Goal: Complete application form: Complete application form

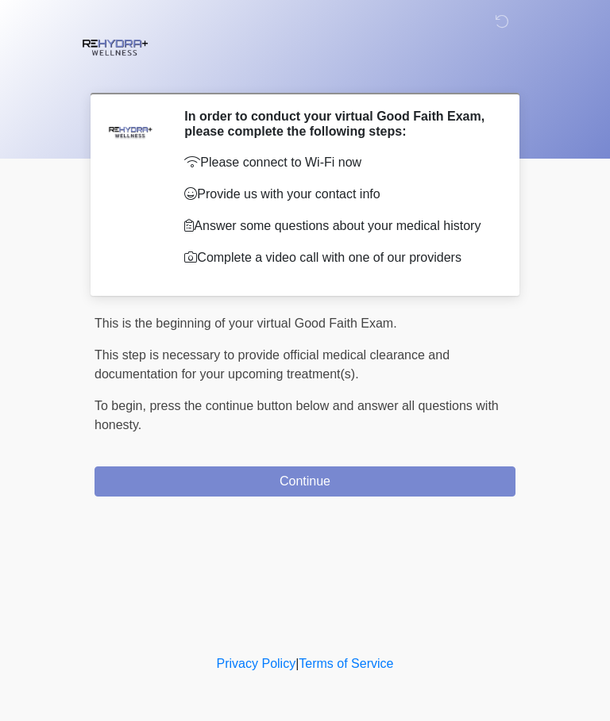
click at [429, 486] on button "Continue" at bounding box center [304, 482] width 421 height 30
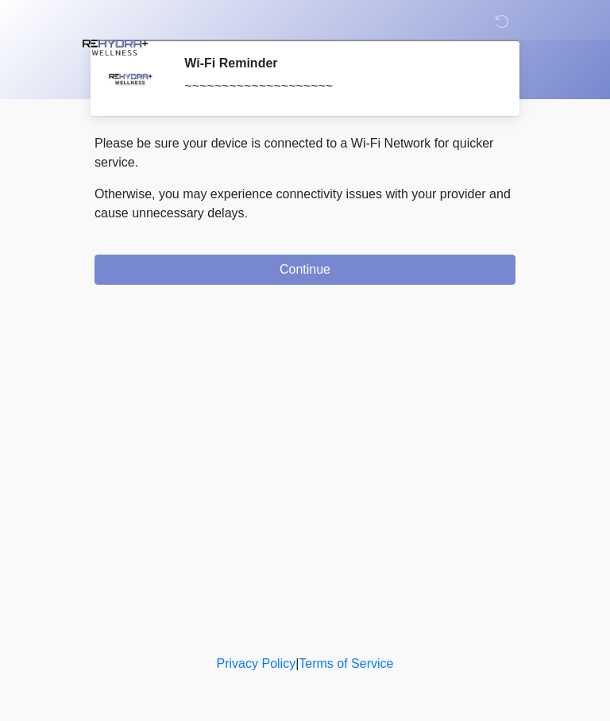
click at [428, 275] on button "Continue" at bounding box center [304, 270] width 421 height 30
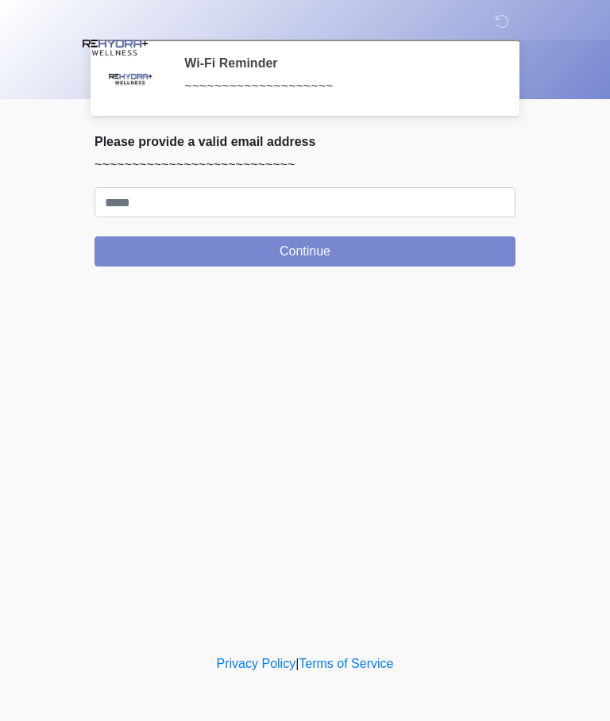
click at [465, 256] on button "Continue" at bounding box center [304, 252] width 421 height 30
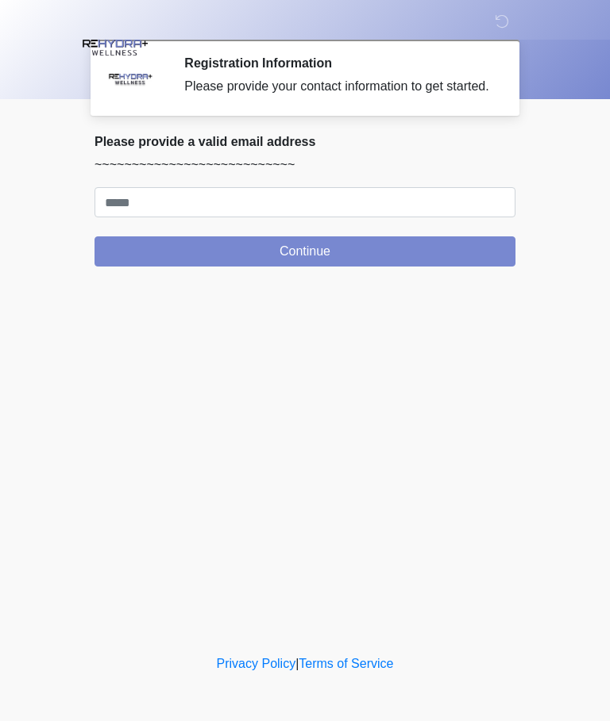
click at [378, 371] on div "‎ ‎ Registration Information Please provide your contact information to get sta…" at bounding box center [305, 326] width 476 height 620
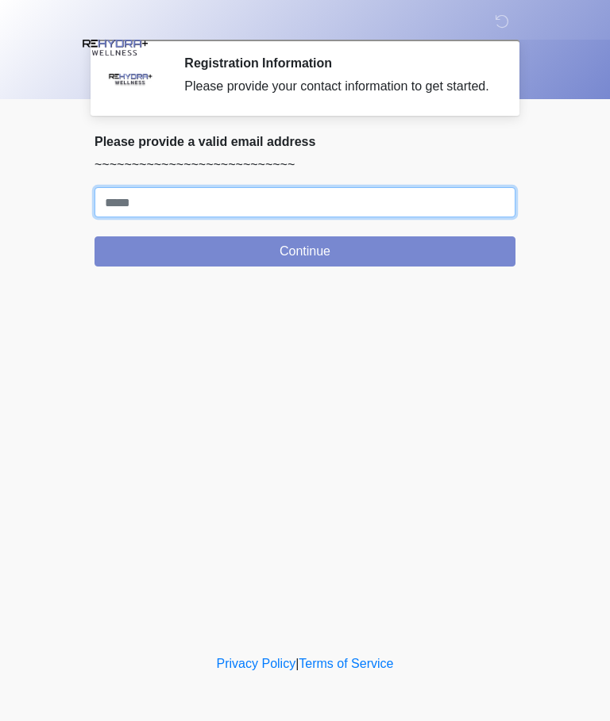
click at [348, 204] on input "Where should we email your treatment plan?" at bounding box center [304, 202] width 421 height 30
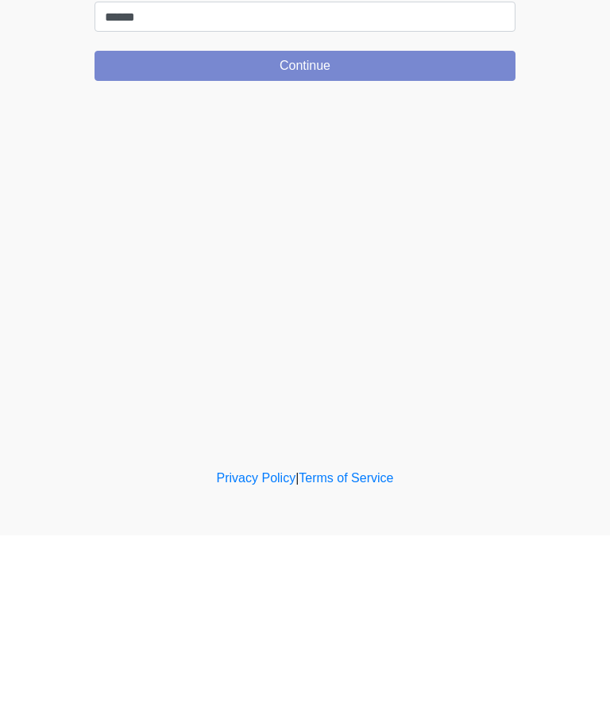
type input "**********"
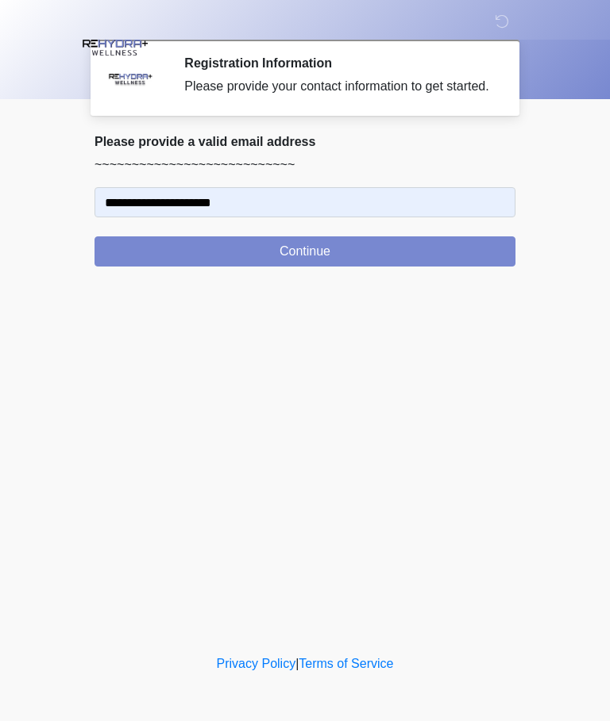
click at [425, 267] on button "Continue" at bounding box center [304, 252] width 421 height 30
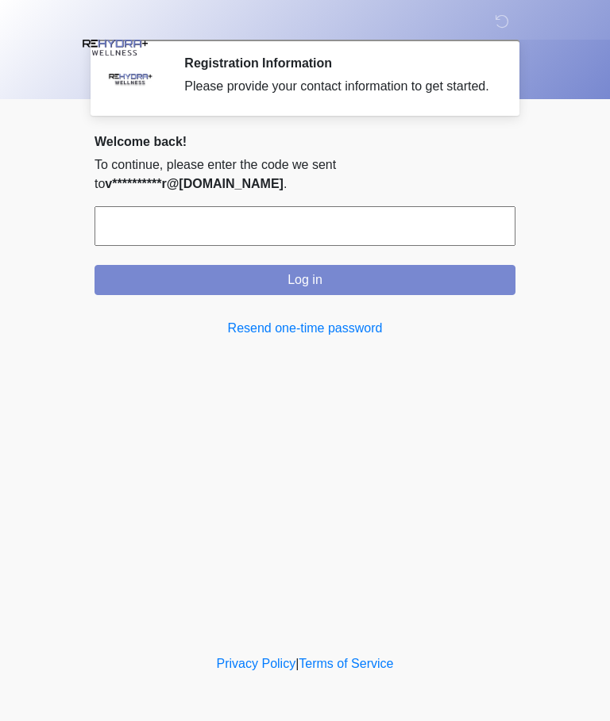
click at [293, 220] on input "text" at bounding box center [304, 226] width 421 height 40
click at [365, 227] on input "text" at bounding box center [304, 226] width 421 height 40
type input "******"
click at [467, 279] on button "Log in" at bounding box center [304, 280] width 421 height 30
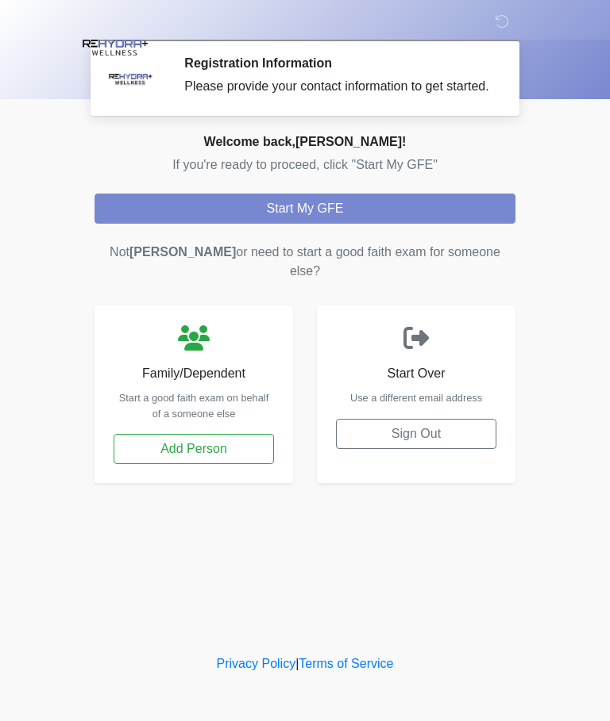
click at [457, 220] on button "Start My GFE" at bounding box center [304, 209] width 421 height 30
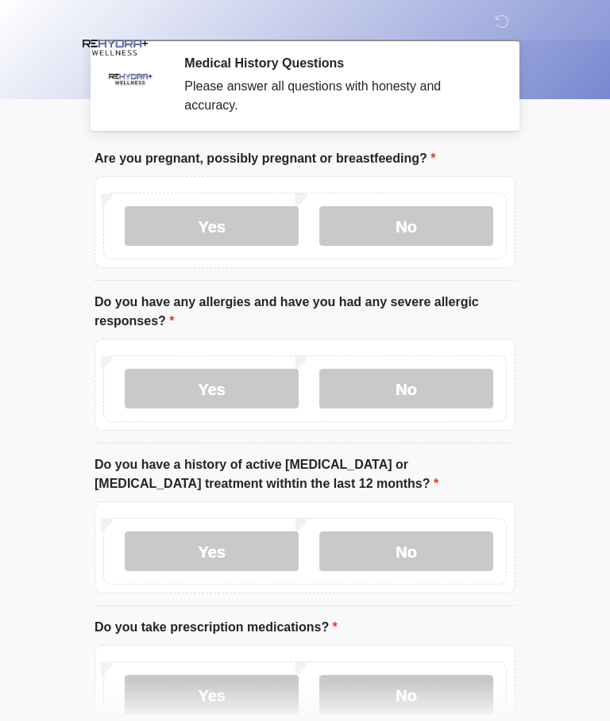
click at [448, 228] on label "No" at bounding box center [406, 226] width 174 height 40
click at [468, 390] on label "No" at bounding box center [406, 389] width 174 height 40
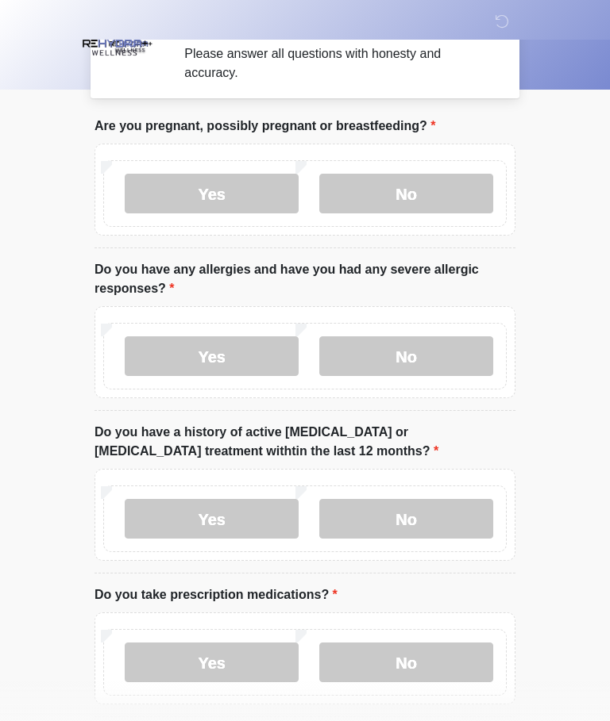
scroll to position [109, 0]
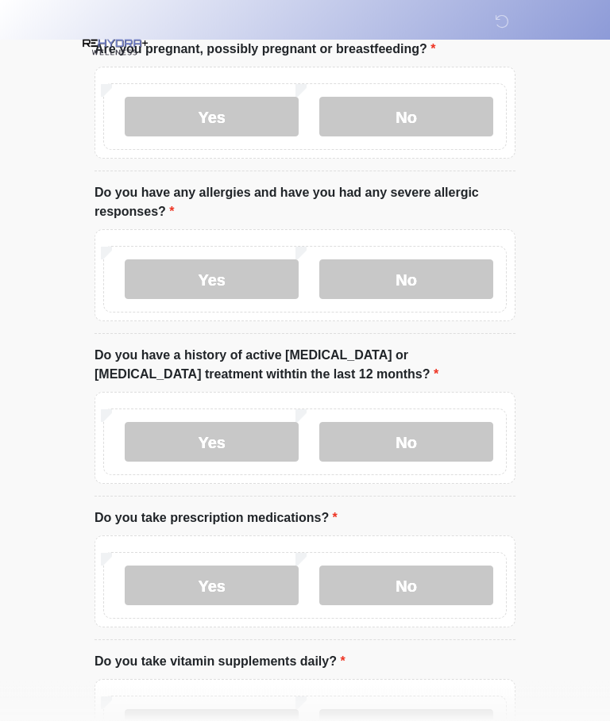
click at [458, 443] on label "No" at bounding box center [406, 443] width 174 height 40
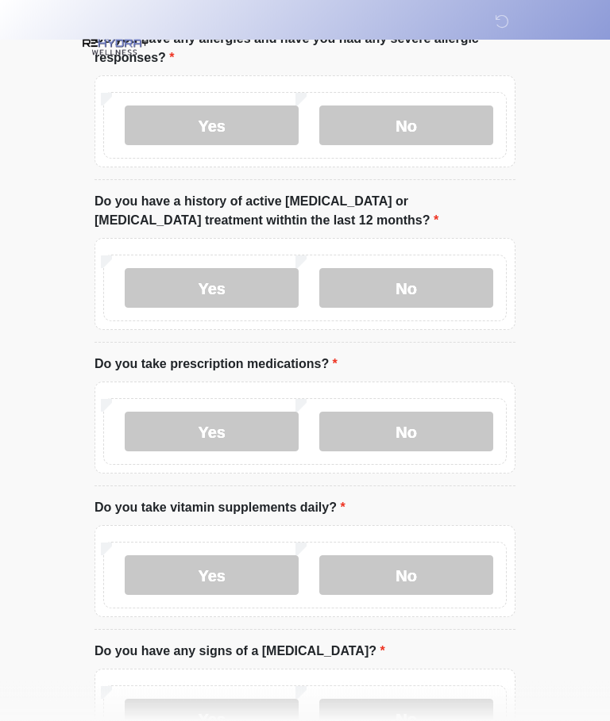
scroll to position [279, 0]
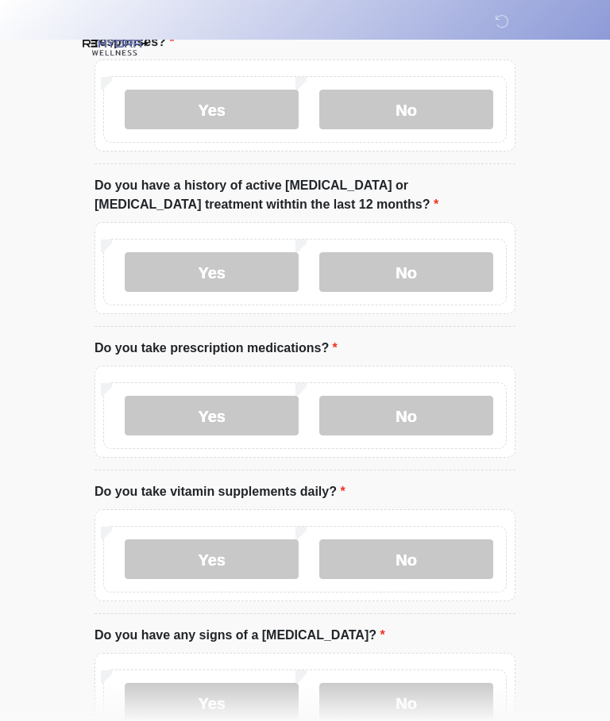
click at [464, 416] on label "No" at bounding box center [406, 416] width 174 height 40
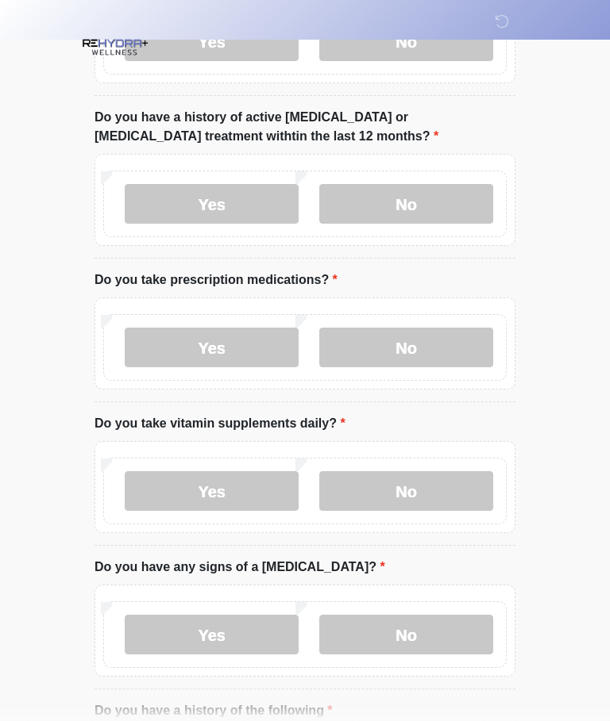
scroll to position [390, 0]
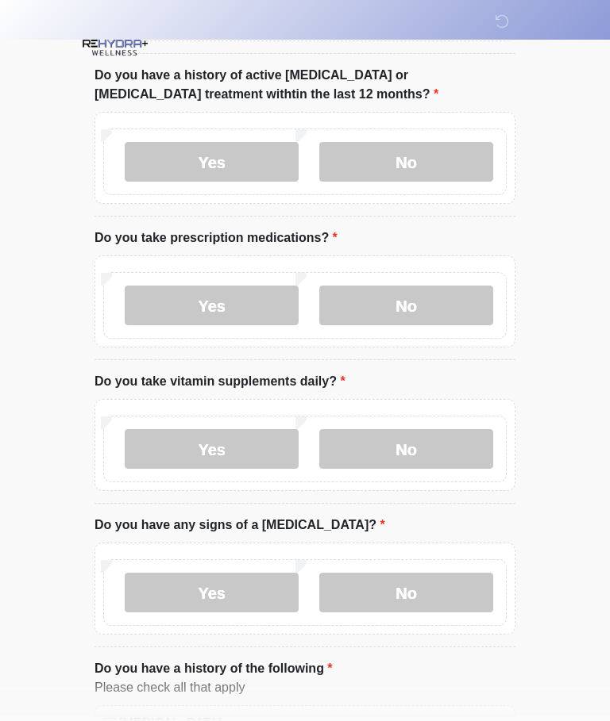
click at [450, 451] on label "No" at bounding box center [406, 449] width 174 height 40
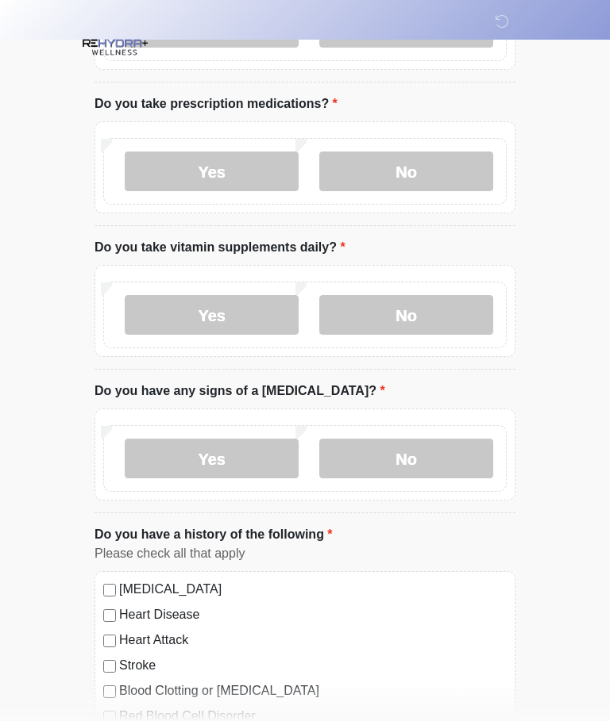
click at [457, 460] on label "No" at bounding box center [406, 460] width 174 height 40
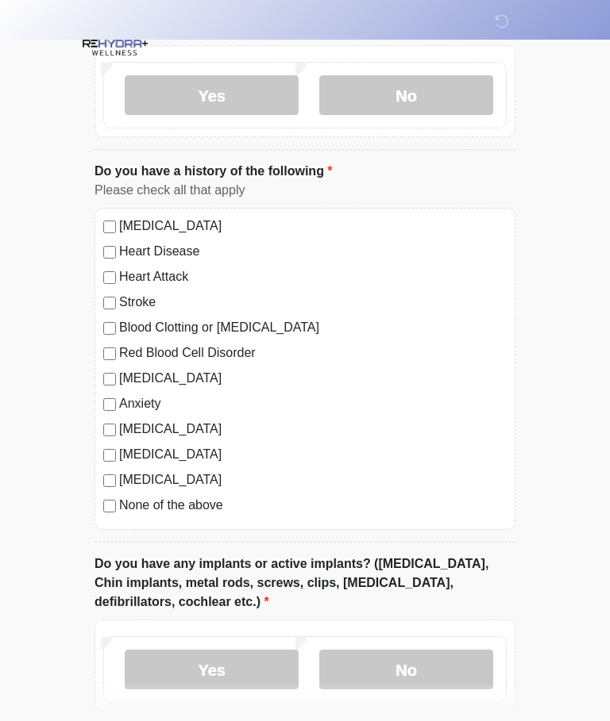
scroll to position [895, 0]
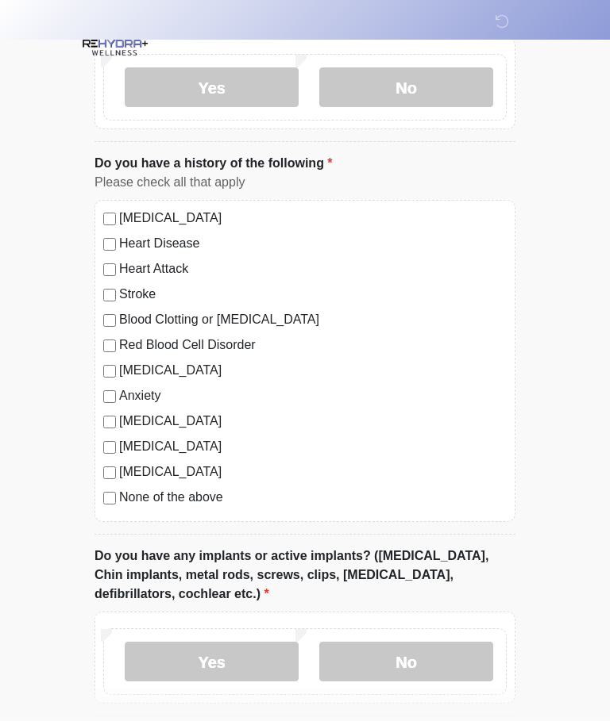
click at [219, 497] on label "None of the above" at bounding box center [312, 497] width 387 height 19
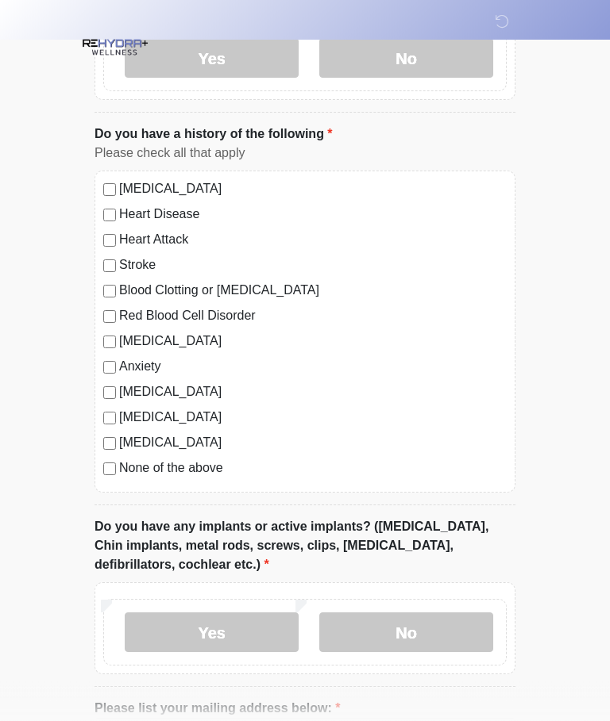
scroll to position [950, 0]
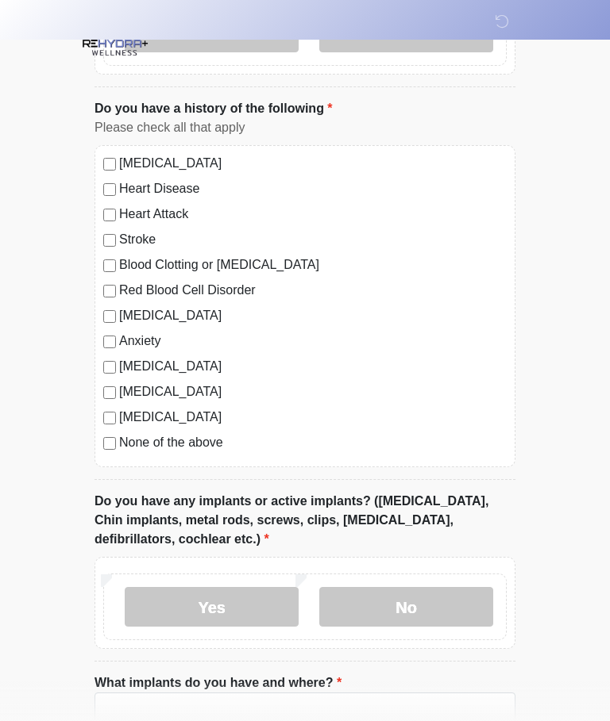
click at [234, 600] on label "Yes" at bounding box center [212, 607] width 174 height 40
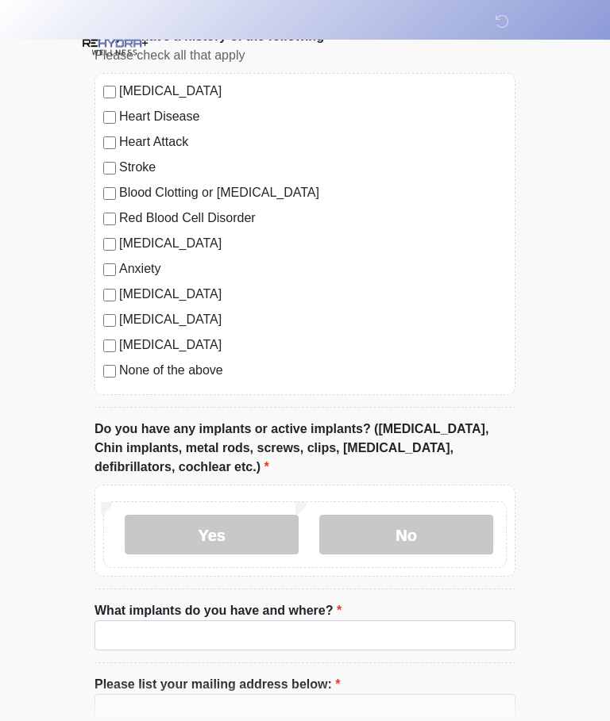
scroll to position [1141, 0]
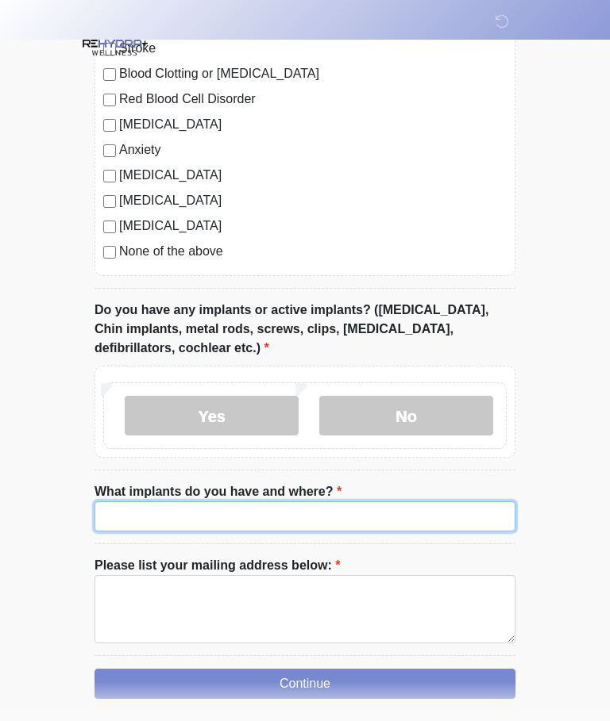
click at [353, 508] on input "What implants do you have and where?" at bounding box center [304, 517] width 421 height 30
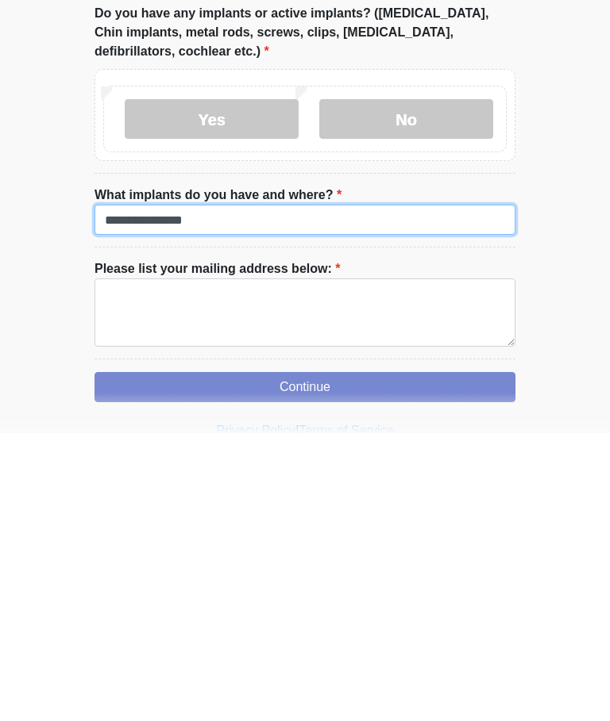
type input "**********"
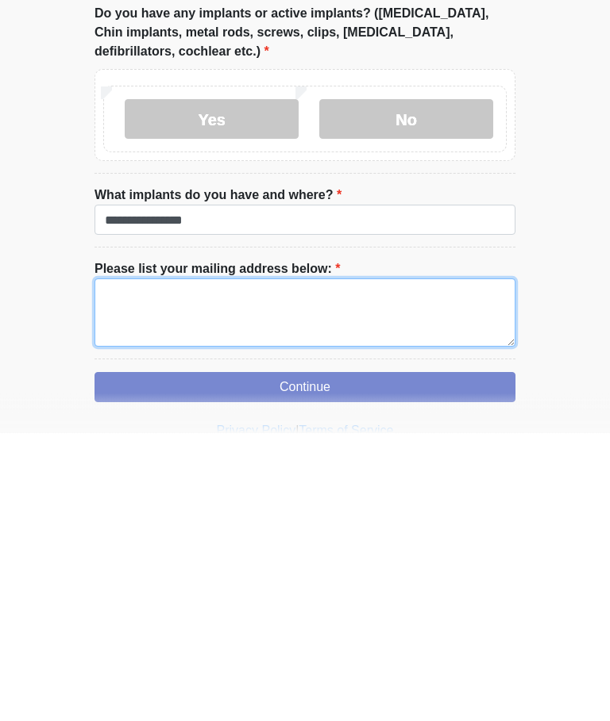
click at [395, 567] on textarea "Please list your mailing address below:" at bounding box center [304, 601] width 421 height 68
type textarea "**********"
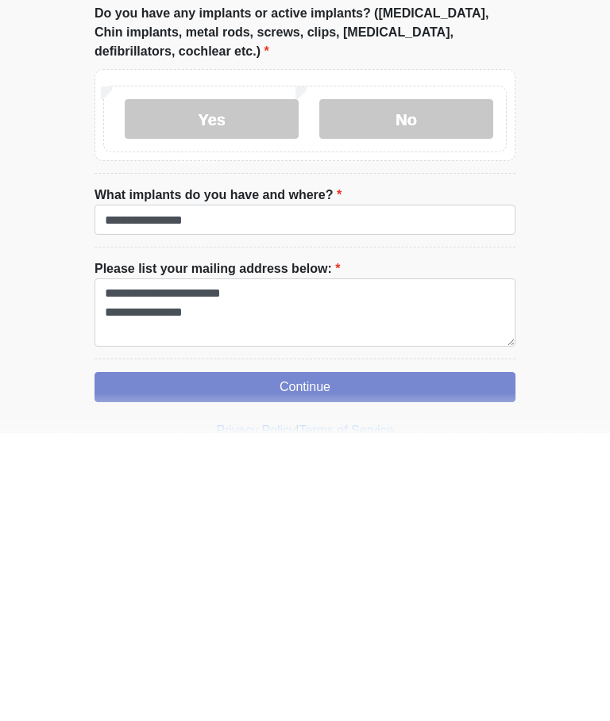
click at [399, 661] on button "Continue" at bounding box center [304, 676] width 421 height 30
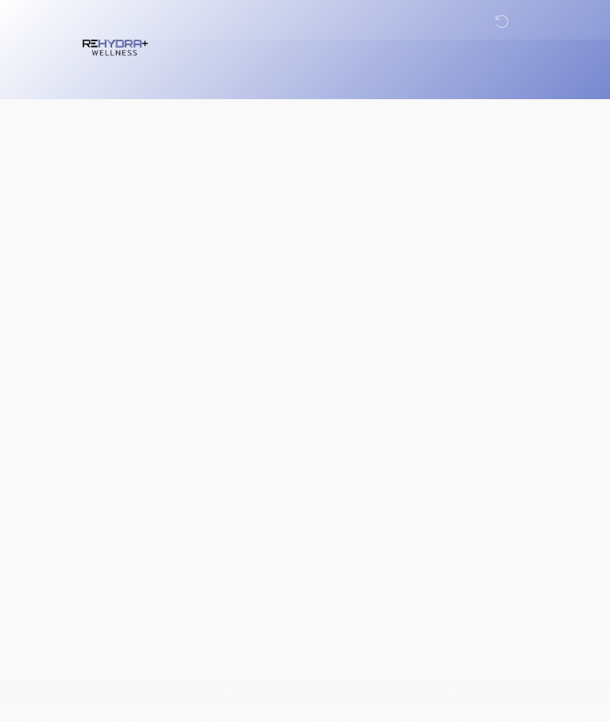
scroll to position [0, 0]
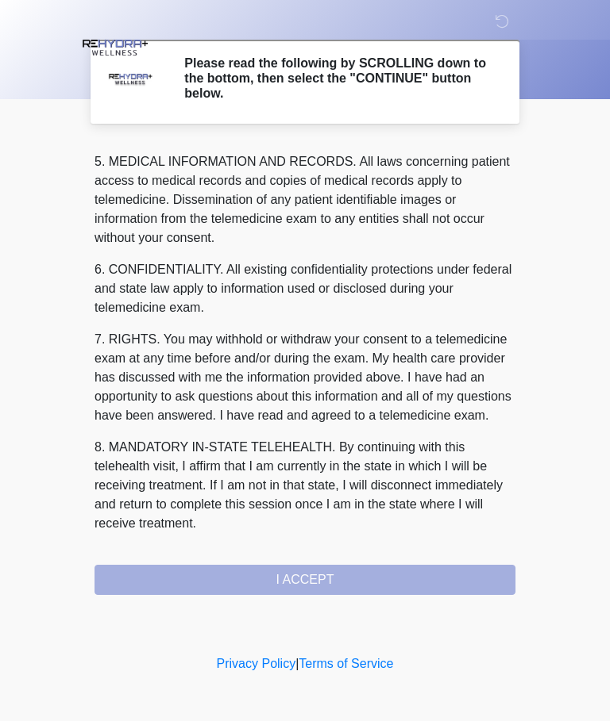
click at [434, 585] on button "I ACCEPT" at bounding box center [304, 580] width 421 height 30
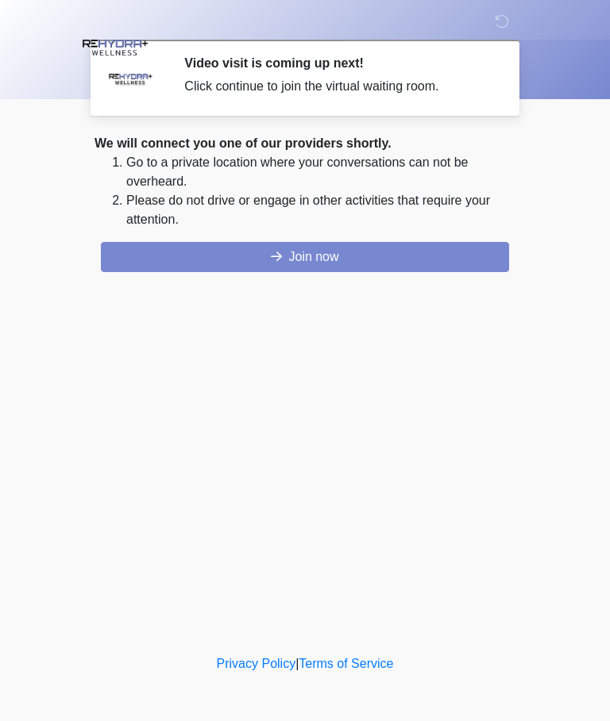
click at [412, 257] on button "Join now" at bounding box center [305, 257] width 408 height 30
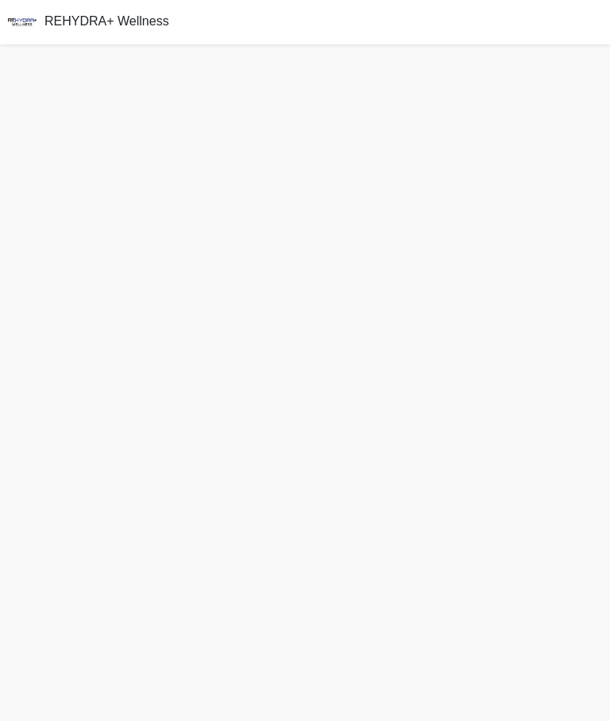
click at [318, 512] on div at bounding box center [305, 382] width 610 height 677
